Goal: Task Accomplishment & Management: Use online tool/utility

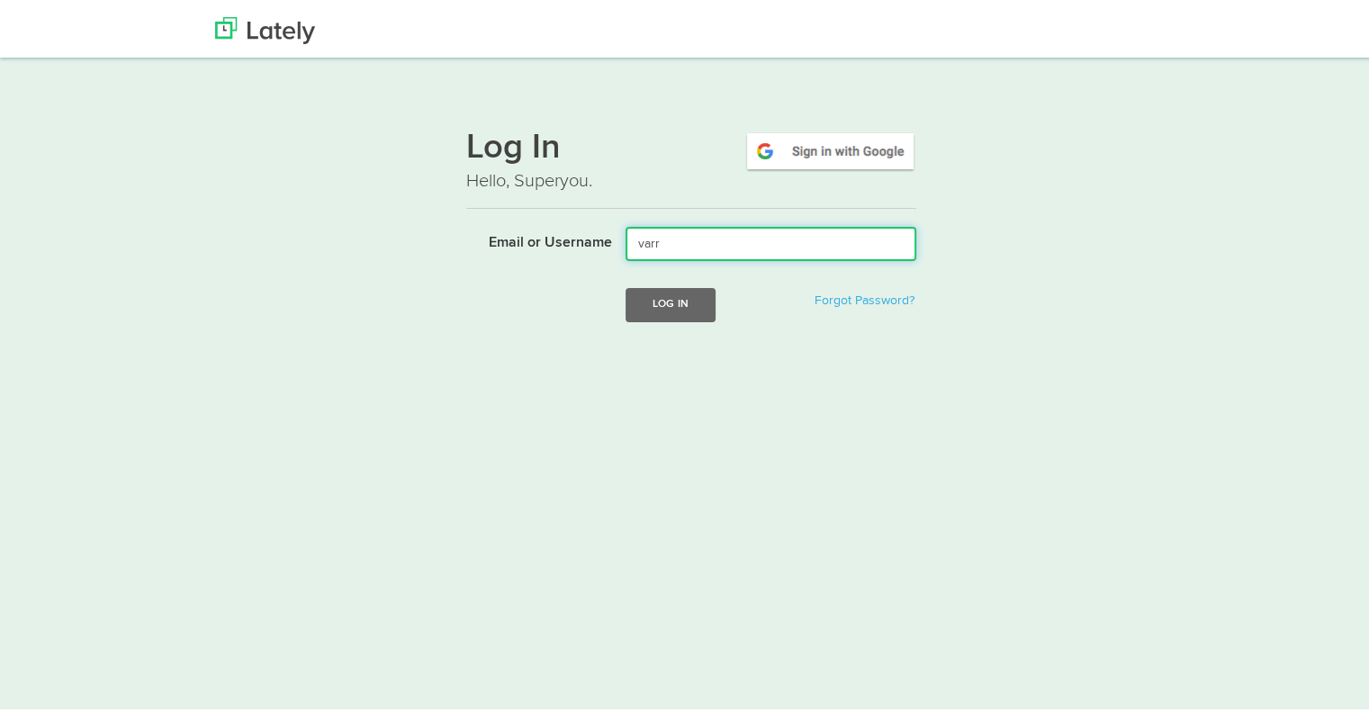
click at [767, 239] on input "varr" at bounding box center [770, 240] width 291 height 34
click at [832, 251] on input "varr" at bounding box center [770, 240] width 291 height 34
click at [625, 284] on button "Log In" at bounding box center [670, 300] width 90 height 33
click at [680, 234] on input "varroyos@kensingtonassetmanagement.com" at bounding box center [770, 240] width 291 height 34
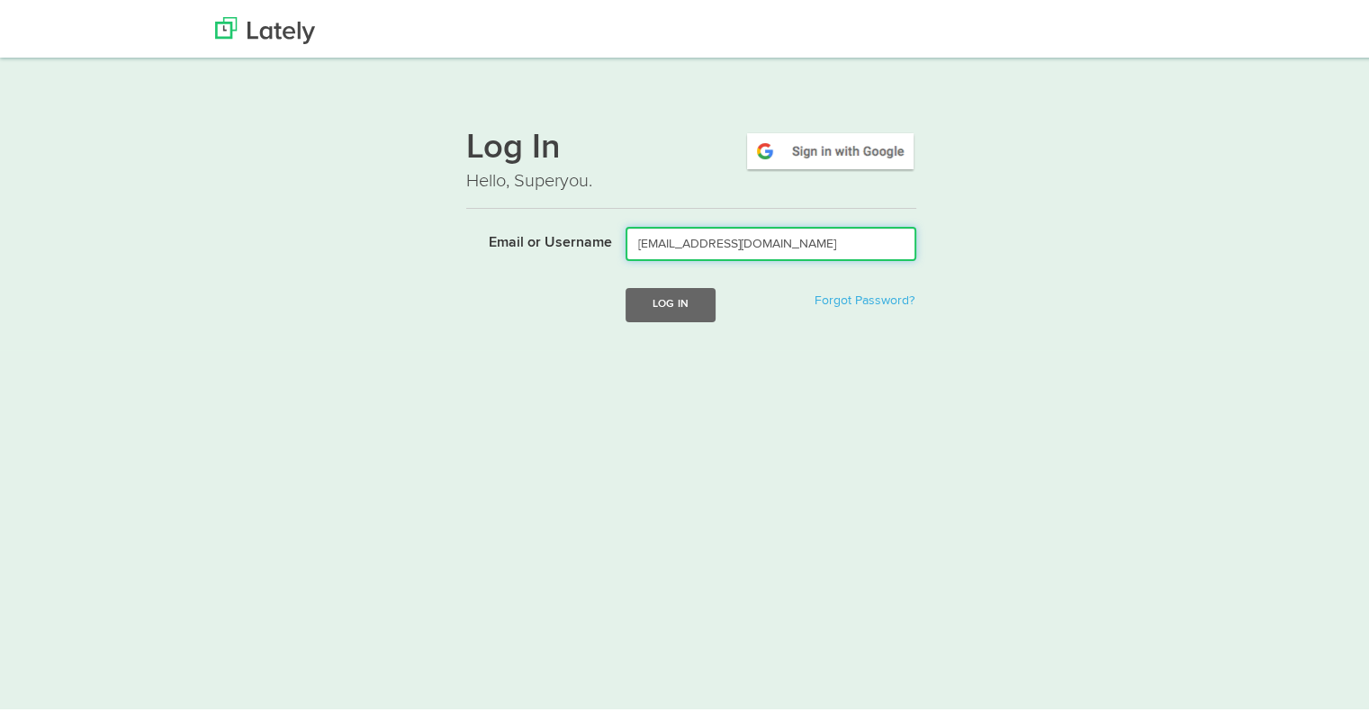
click at [680, 234] on input "varroyos@kensingtonassetmanagement.com" at bounding box center [770, 240] width 291 height 34
type input "[EMAIL_ADDRESS][DOMAIN_NAME]"
click at [625, 284] on button "Log In" at bounding box center [670, 300] width 90 height 33
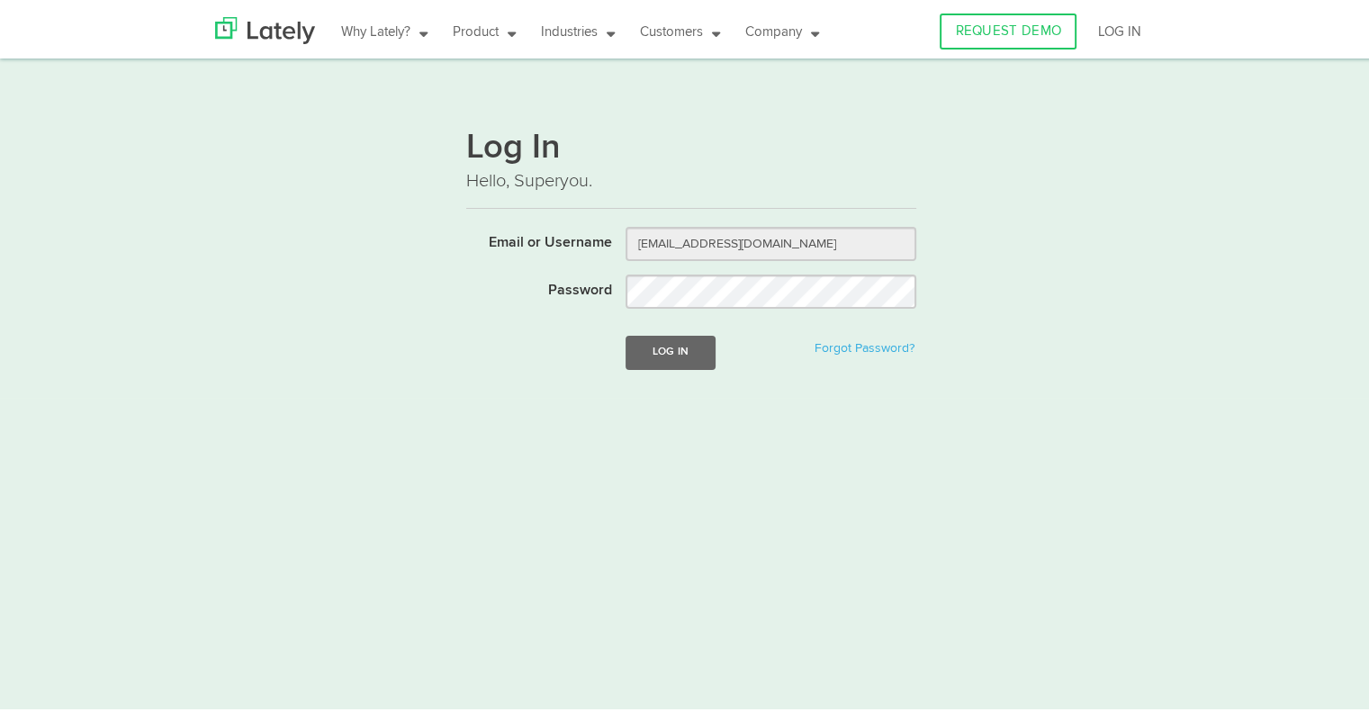
click at [680, 259] on form "Email or Username varroyos@kensingtonassetmanagement.com Password Log In Forgot…" at bounding box center [691, 308] width 450 height 170
click at [643, 237] on input "varroyos@kensingtonassetmanagement.com" at bounding box center [770, 240] width 291 height 34
click at [668, 349] on button "Log In" at bounding box center [670, 348] width 90 height 33
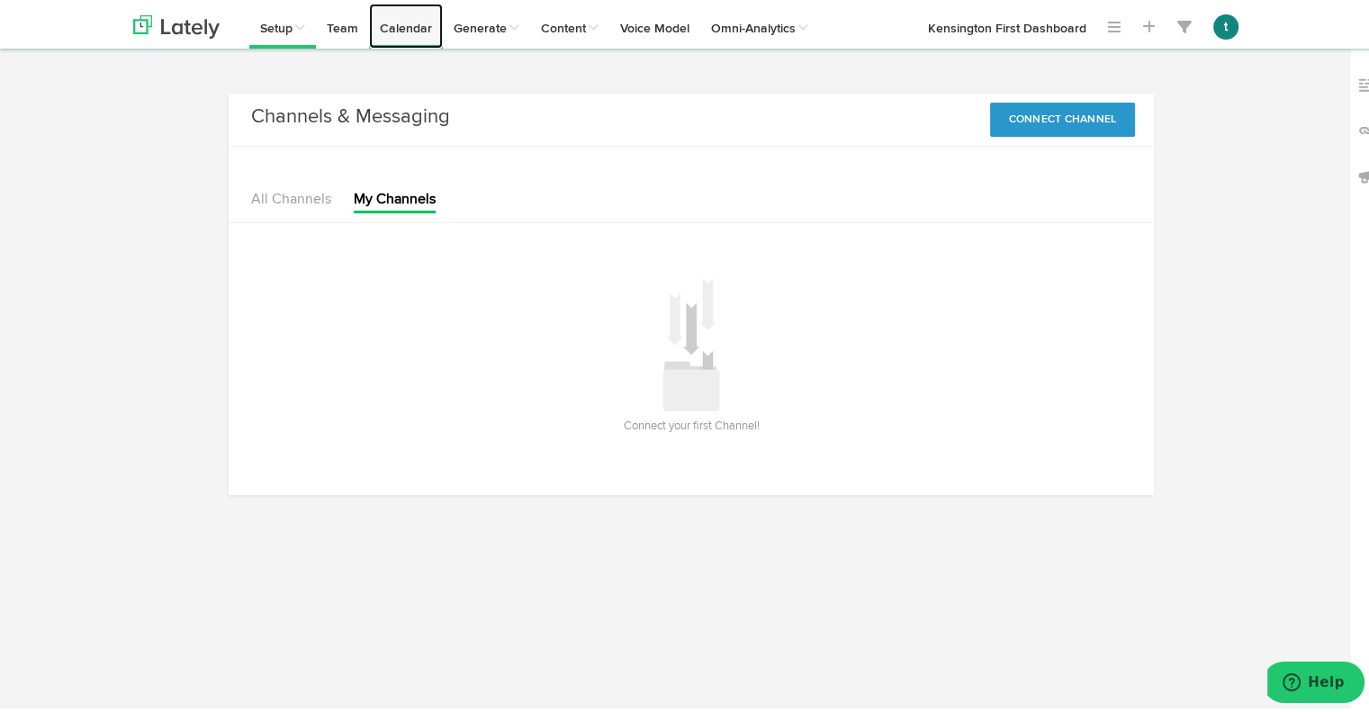
click at [407, 20] on link "Calendar" at bounding box center [406, 22] width 74 height 45
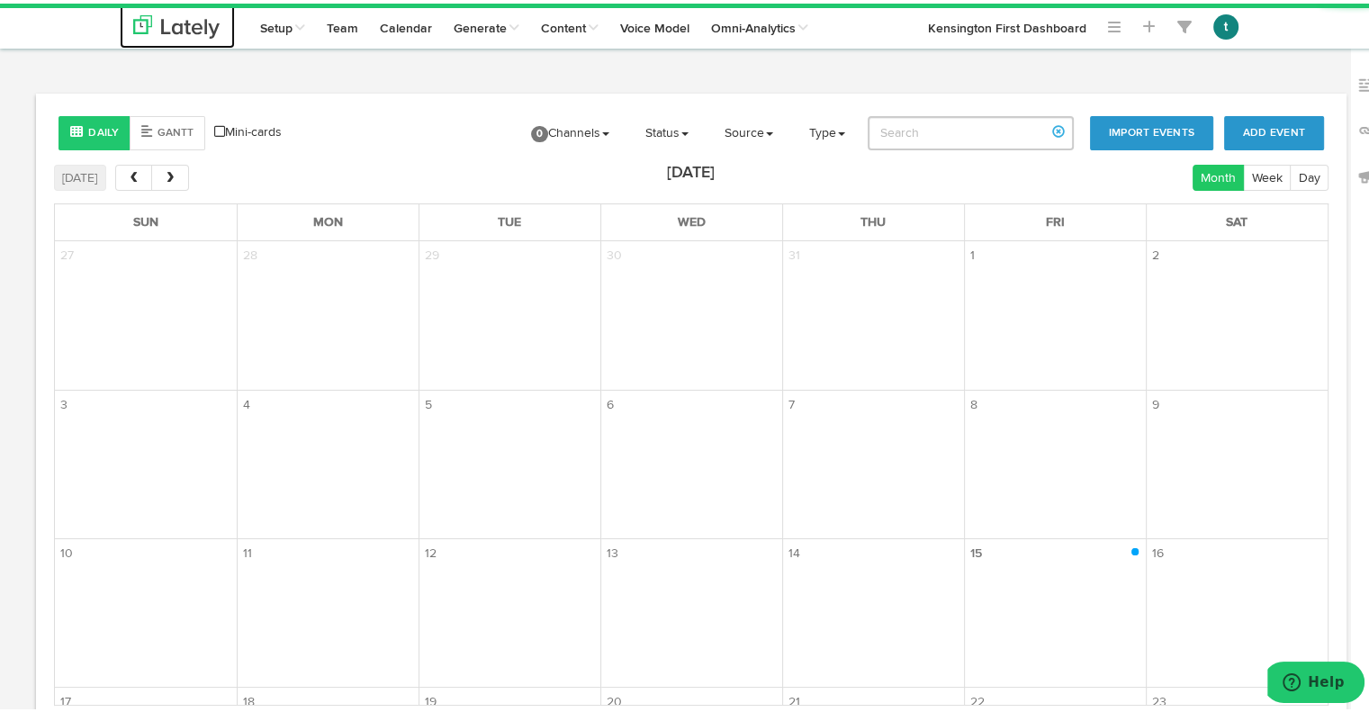
click at [191, 35] on link at bounding box center [177, 22] width 115 height 45
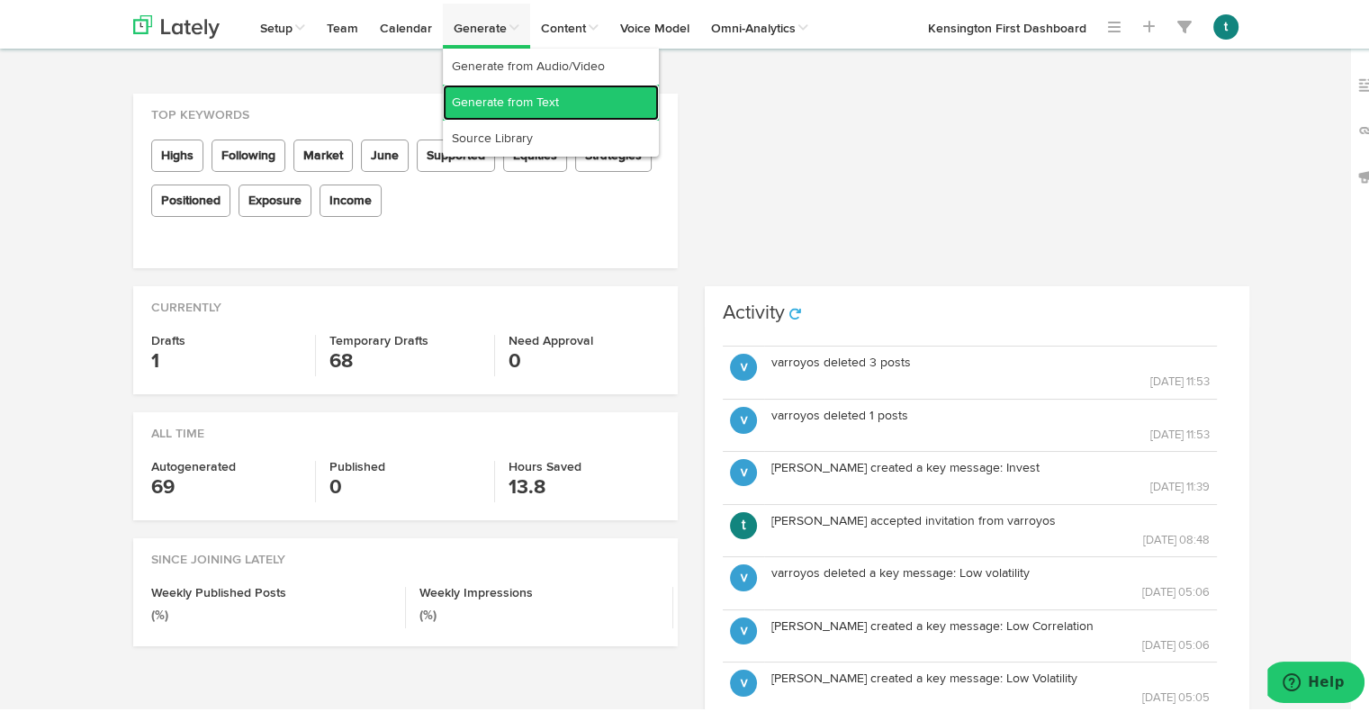
click at [500, 102] on link "Generate from Text" at bounding box center [551, 99] width 216 height 36
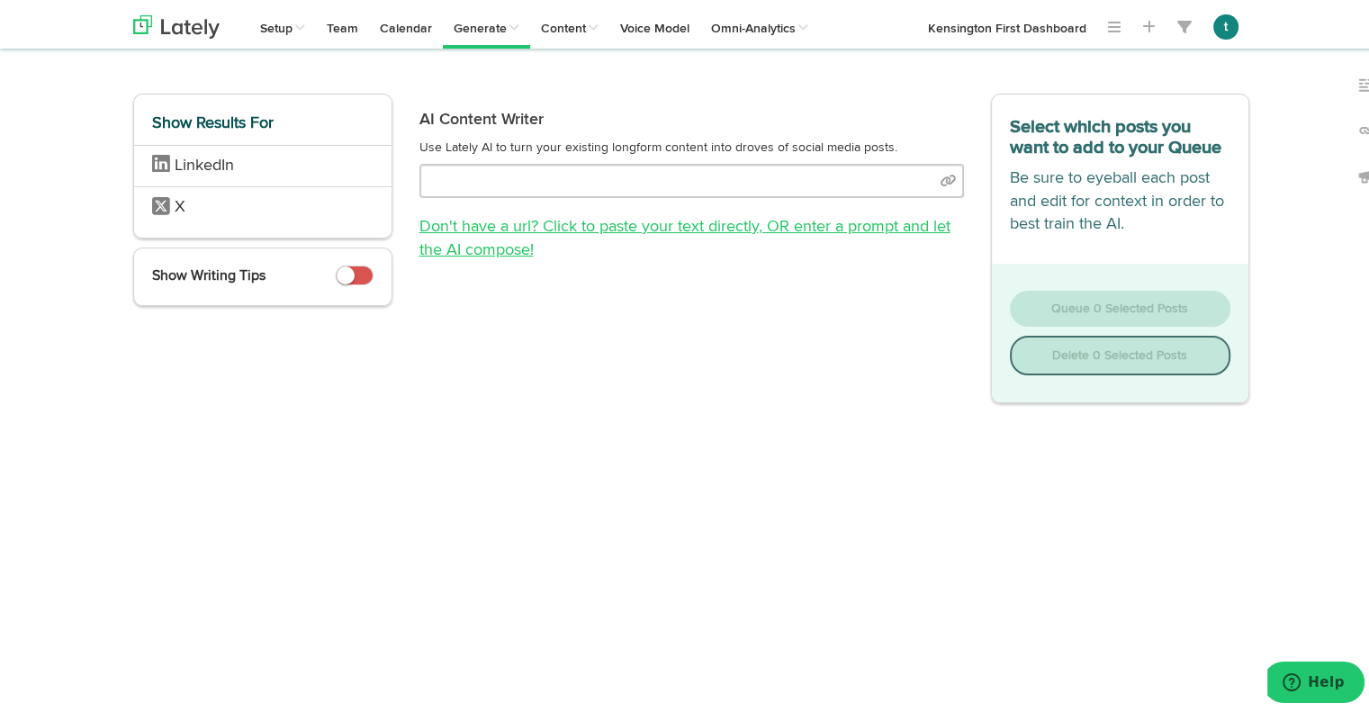
click at [533, 222] on link "Don't have a url? Click to paste your text directly , OR enter a prompt and let…" at bounding box center [684, 235] width 531 height 40
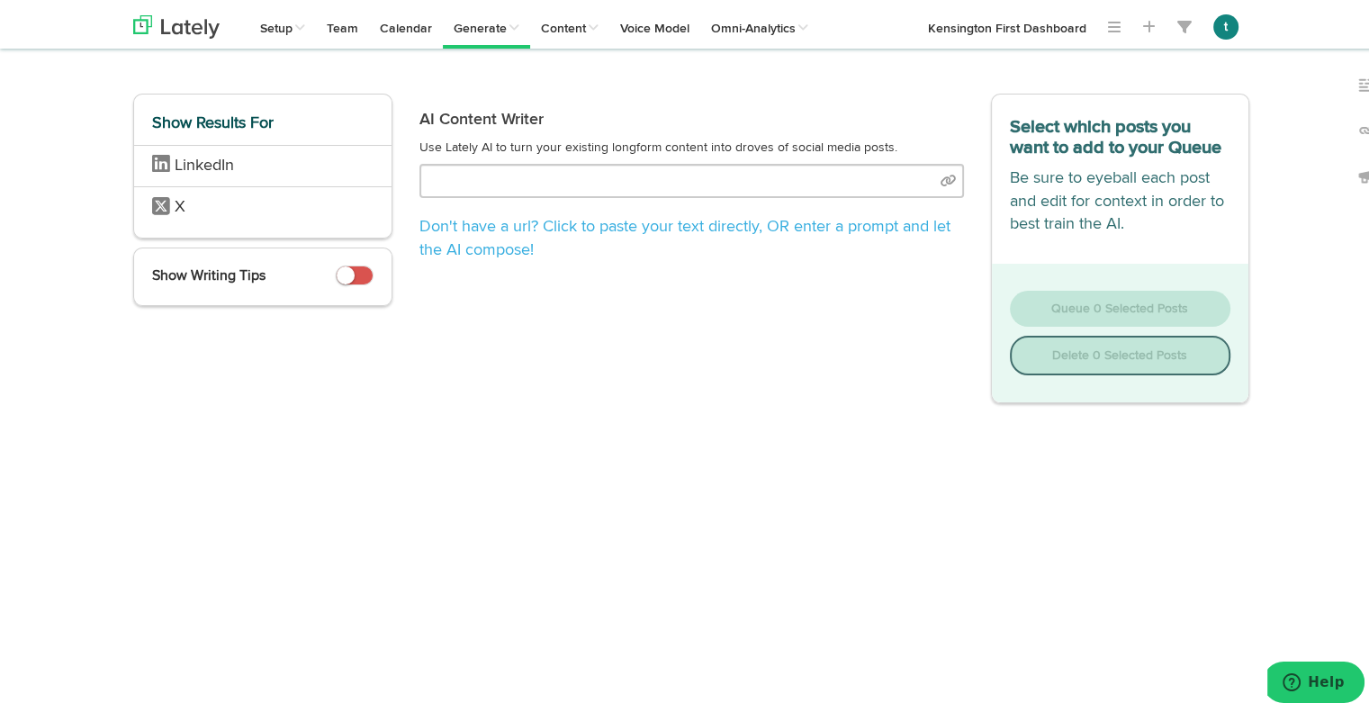
click at [515, 234] on p "Don't have a url? Click to paste your text directly , OR enter a prompt and let…" at bounding box center [691, 235] width 544 height 46
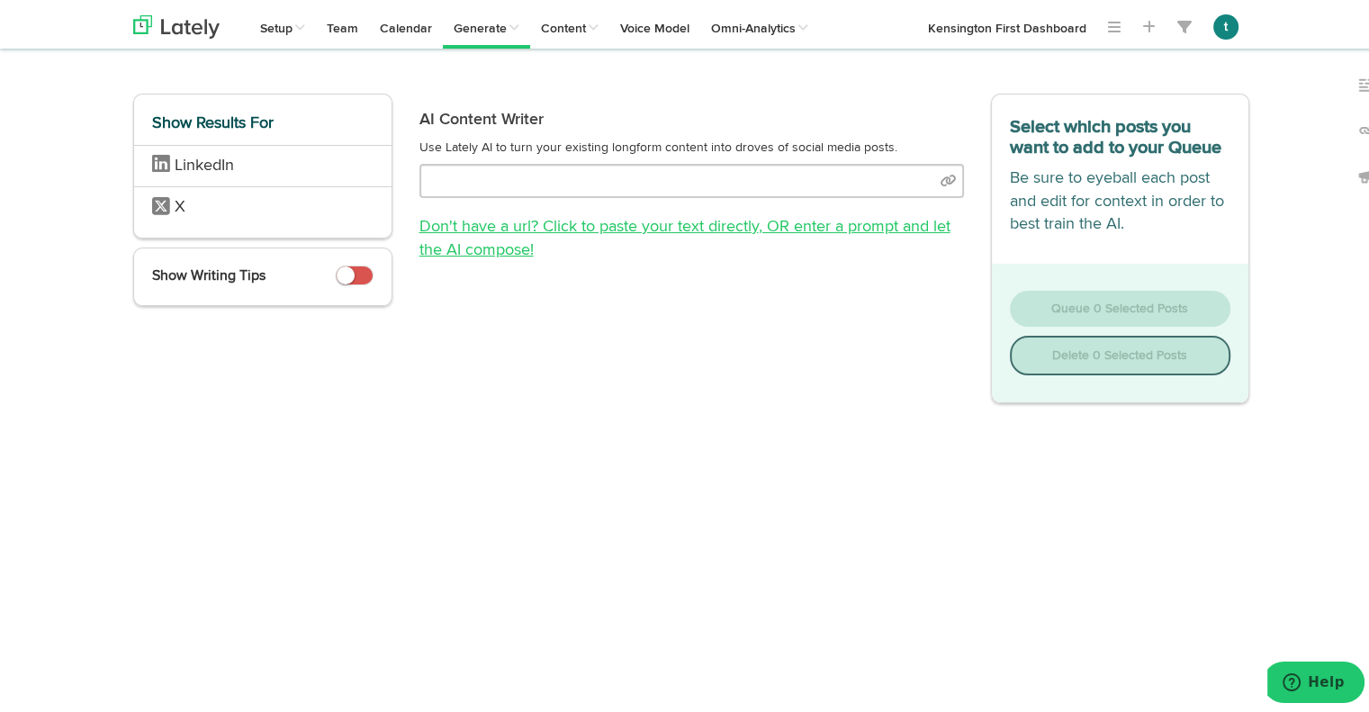
click at [541, 215] on link "Don't have a url? Click to paste your text directly , OR enter a prompt and let…" at bounding box center [684, 235] width 531 height 40
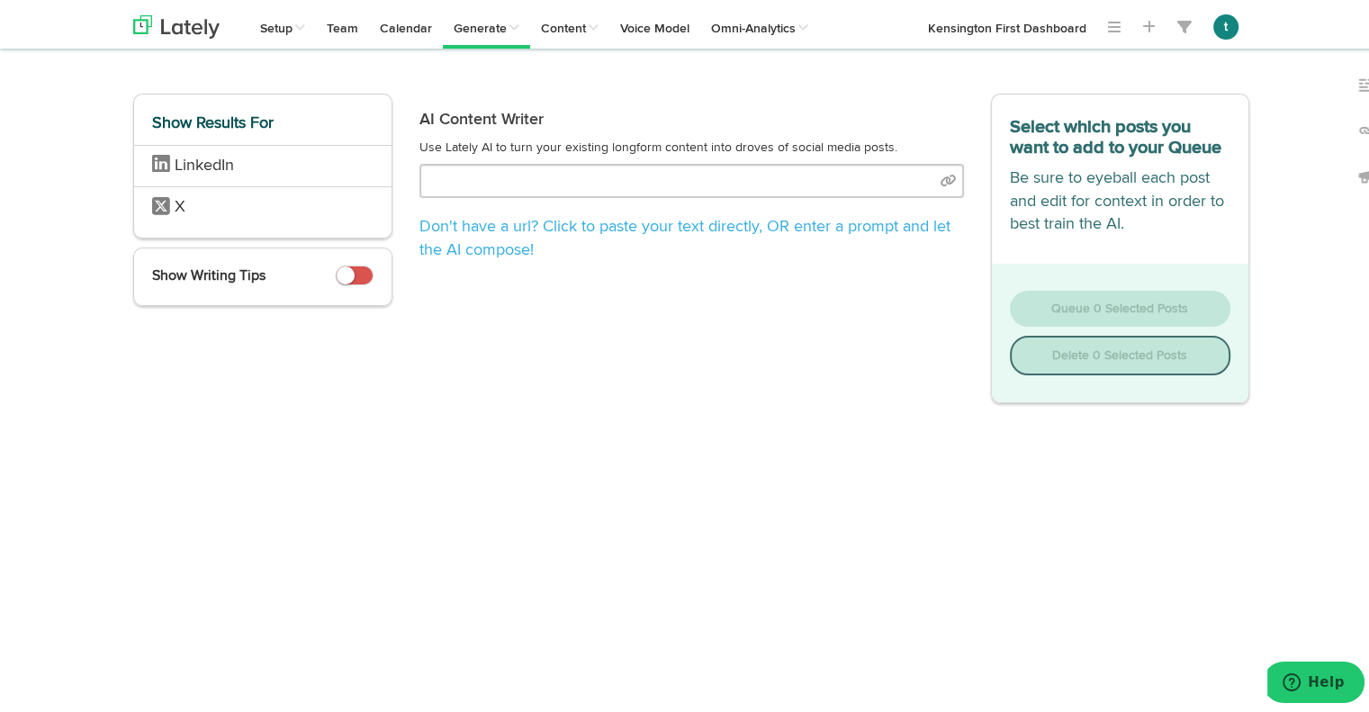
click at [788, 325] on div "AI Content Writer Use Lately AI to turn your existing longform content into dro…" at bounding box center [691, 245] width 571 height 310
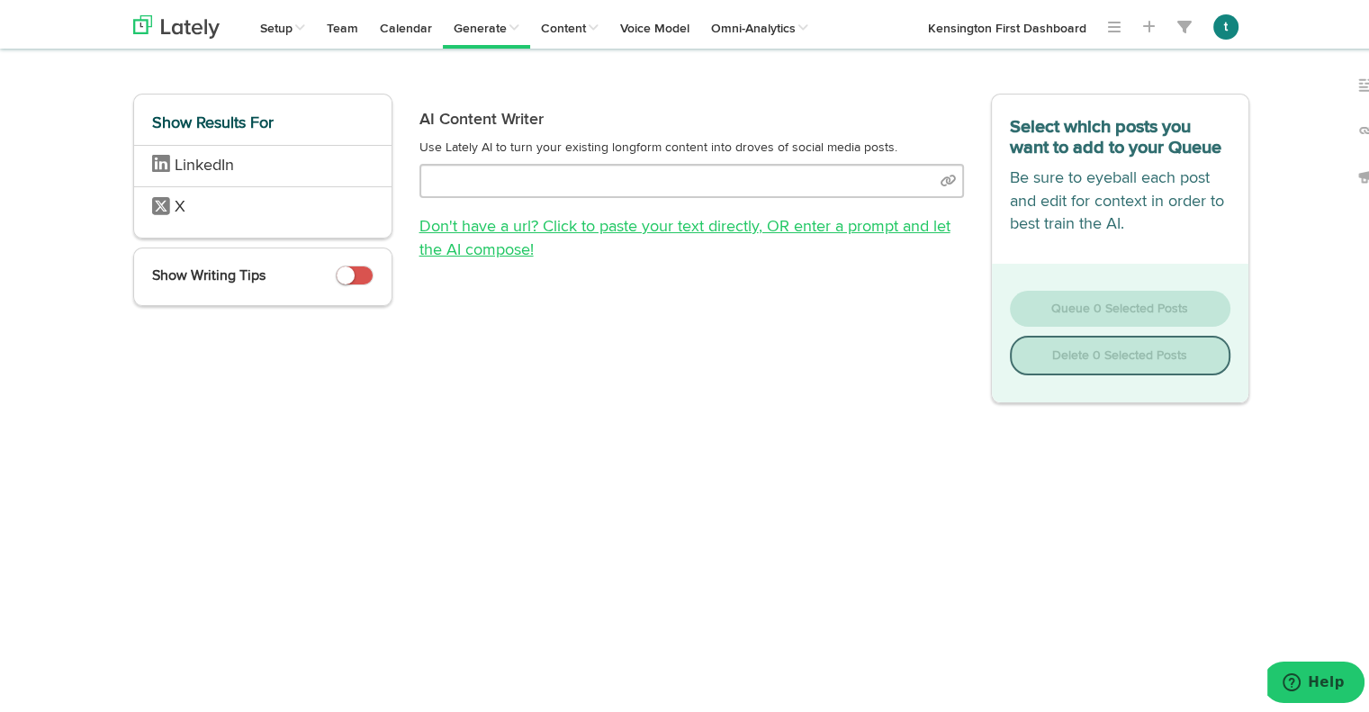
click at [763, 222] on span ", OR enter a prompt and let the AI compose!" at bounding box center [684, 235] width 531 height 40
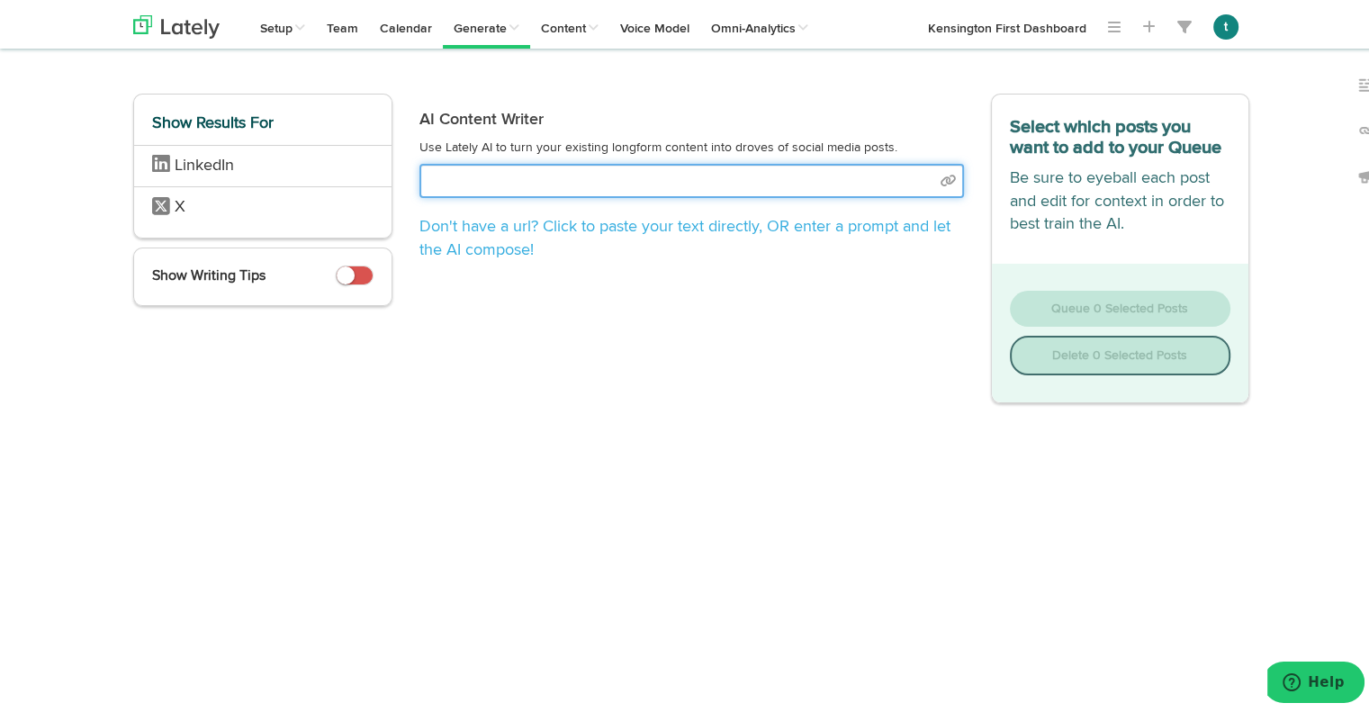
click at [630, 166] on input "text" at bounding box center [691, 177] width 544 height 34
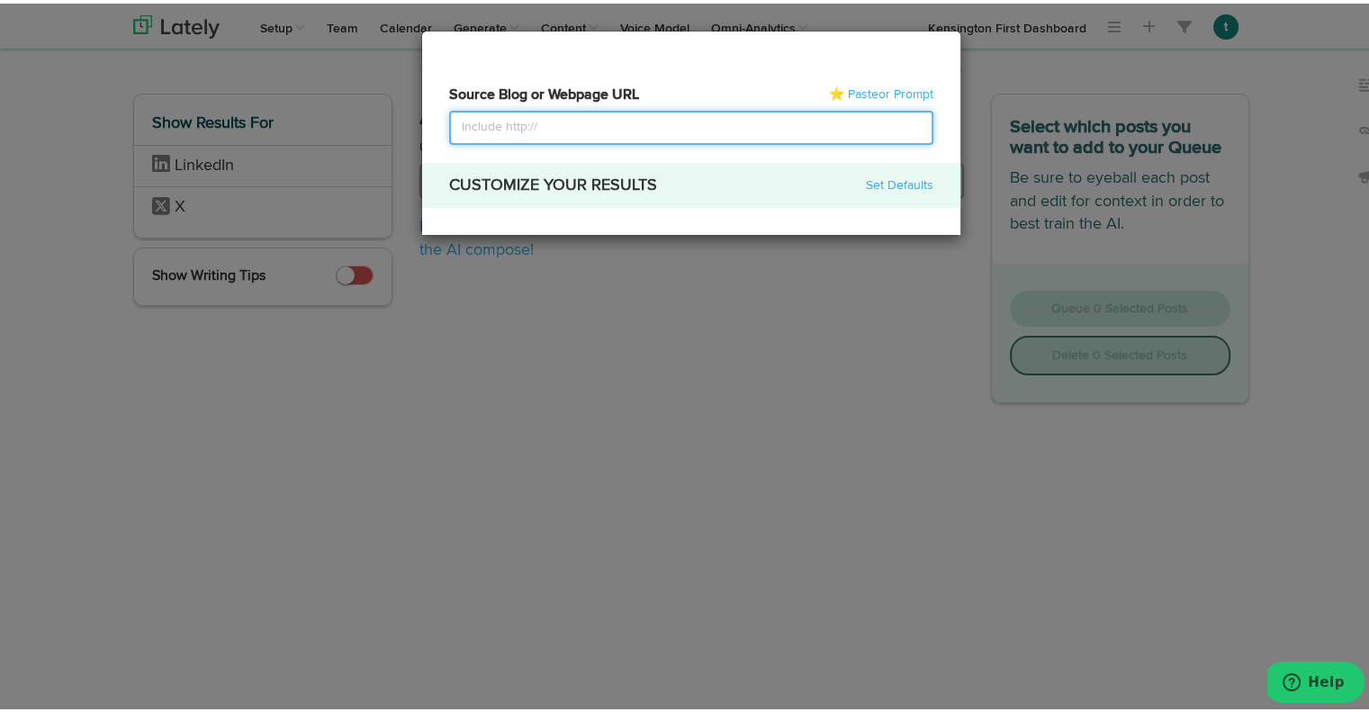
select select "natural"
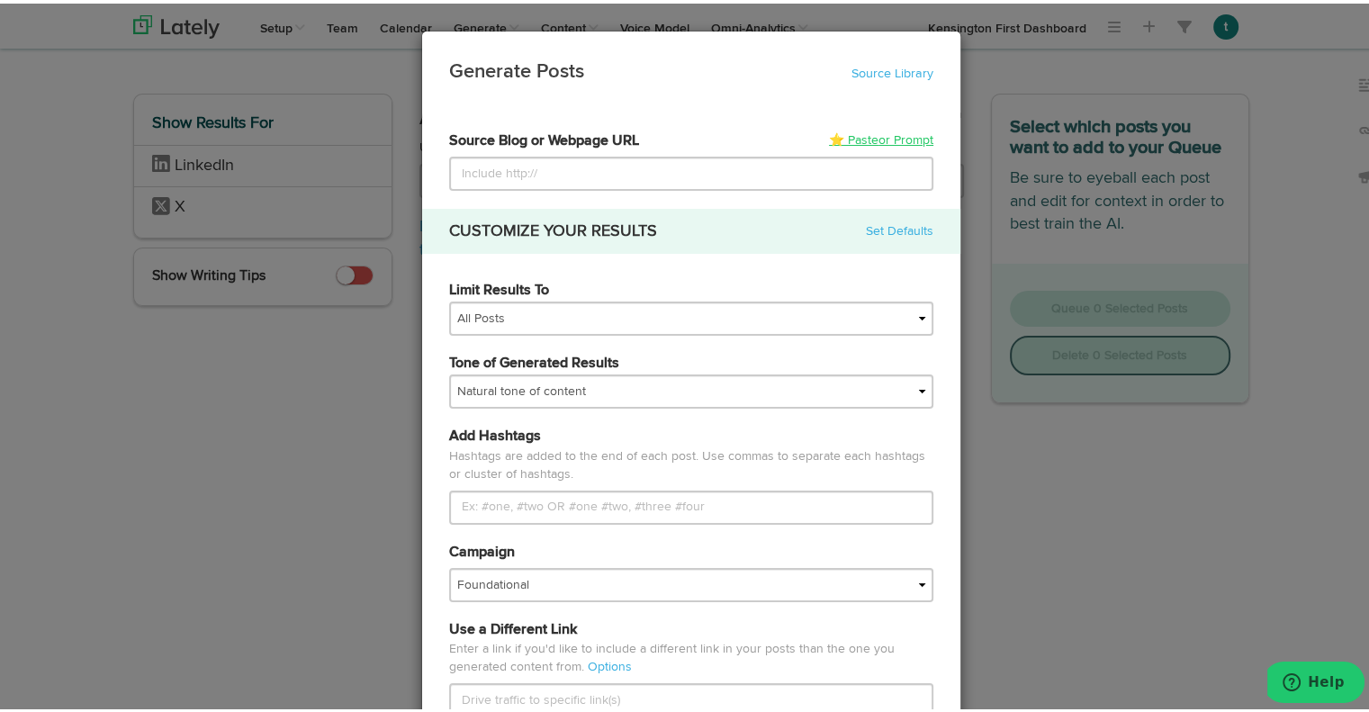
click at [880, 141] on span "or Prompt" at bounding box center [905, 136] width 55 height 13
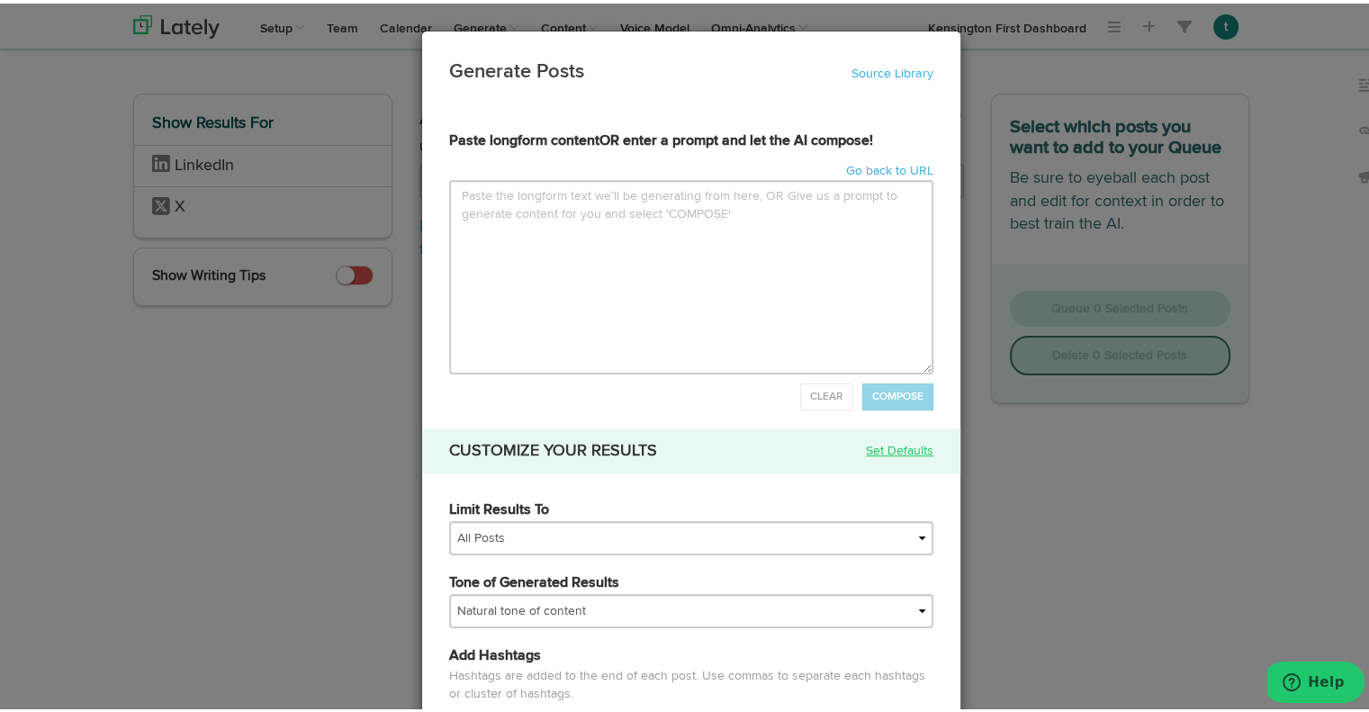
click at [889, 449] on link "Set Defaults" at bounding box center [899, 447] width 67 height 18
select select "natural"
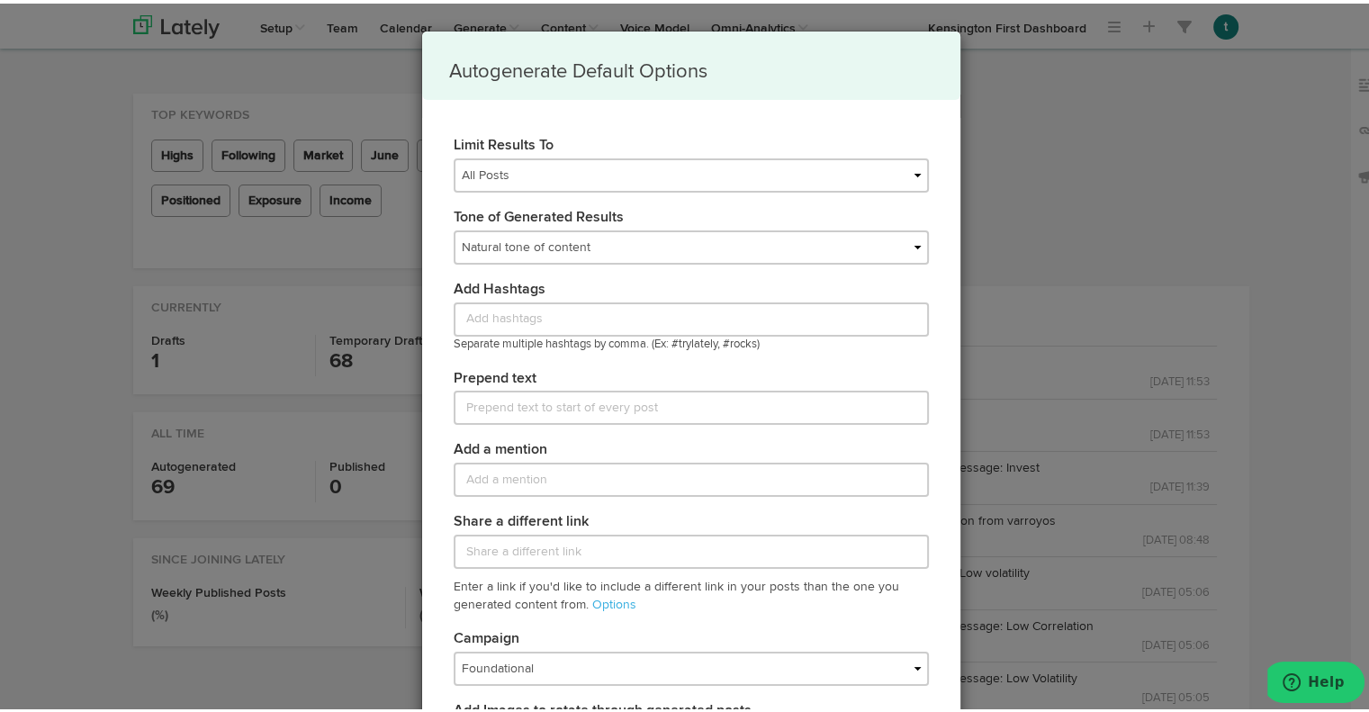
click at [1213, 212] on div "Autogenerate Default Options Limit Results To All Posts Top 30 Posts Top 25 Pos…" at bounding box center [691, 356] width 1382 height 712
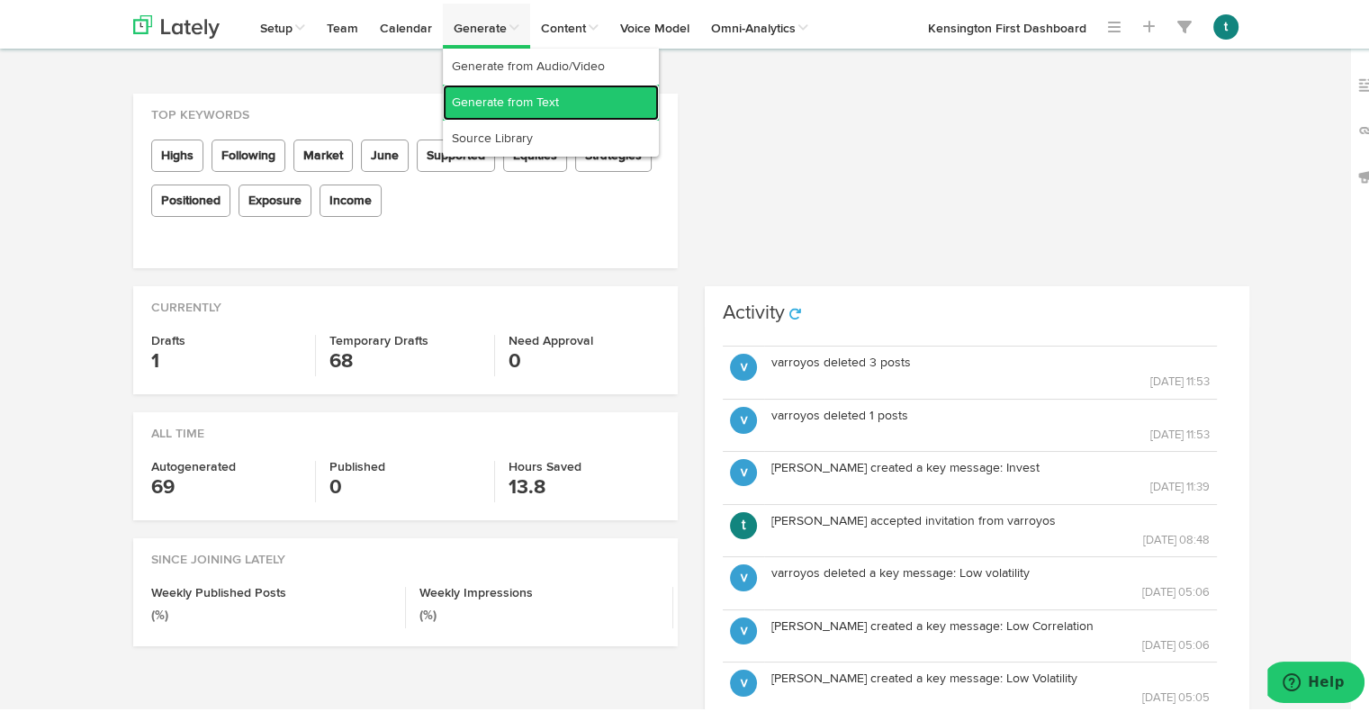
click at [508, 90] on link "Generate from Text" at bounding box center [551, 99] width 216 height 36
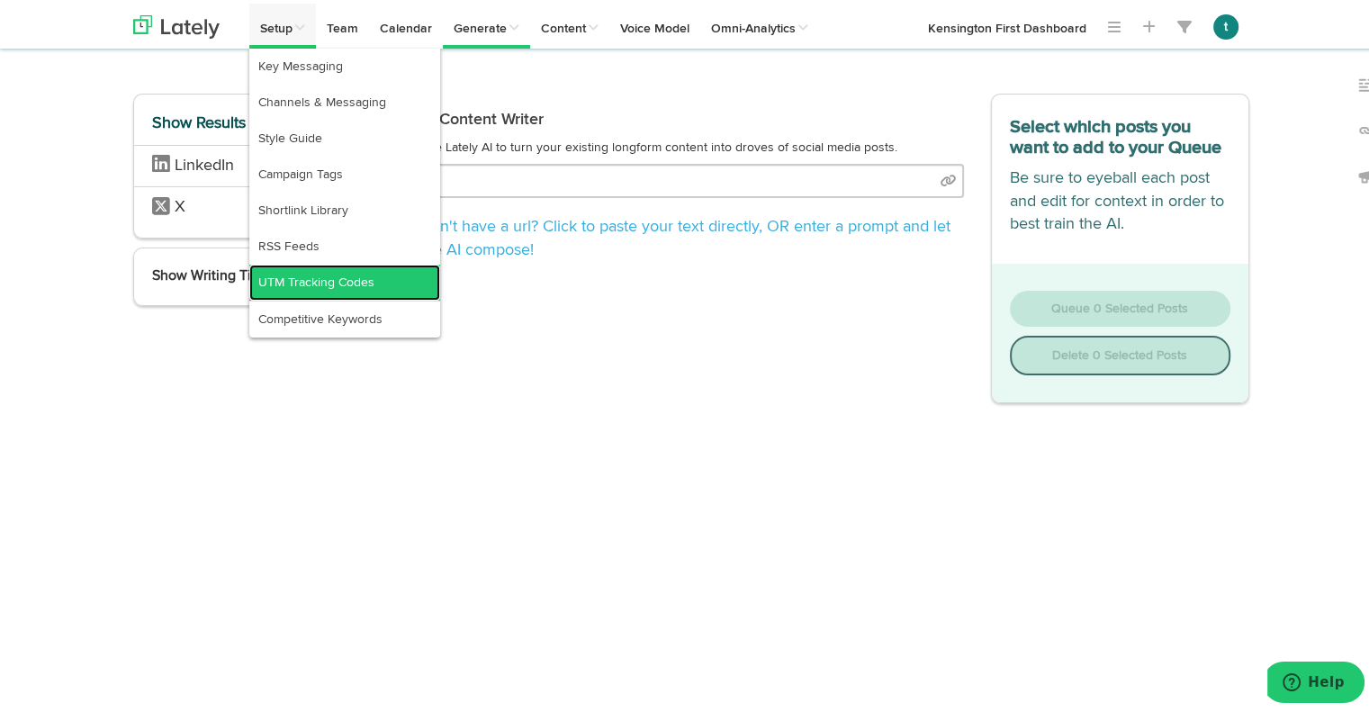
click at [301, 269] on link "UTM Tracking Codes" at bounding box center [344, 279] width 191 height 36
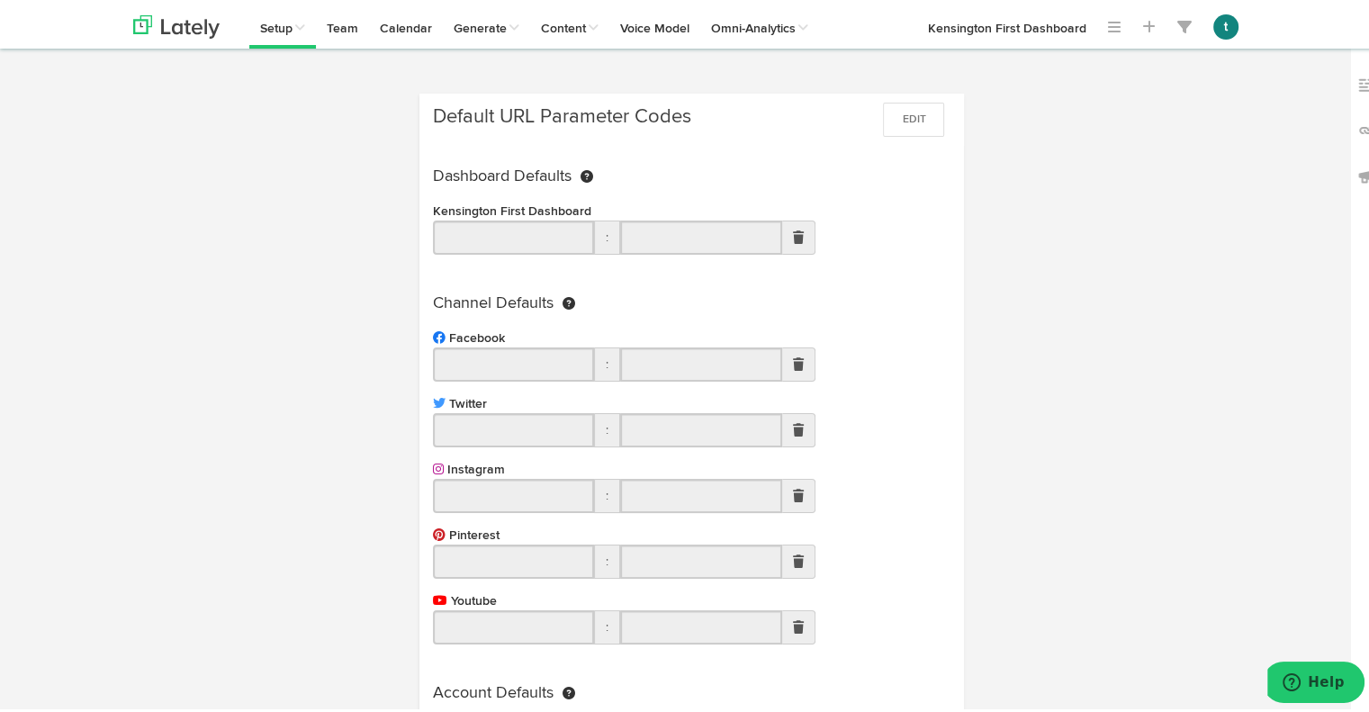
click at [0, 234] on div "Channels Create Generate Pipeline Team Basic Analytics (limited on mobile) Dash…" at bounding box center [691, 484] width 1382 height 788
click at [147, 30] on img at bounding box center [176, 23] width 86 height 23
